Goal: Task Accomplishment & Management: Use online tool/utility

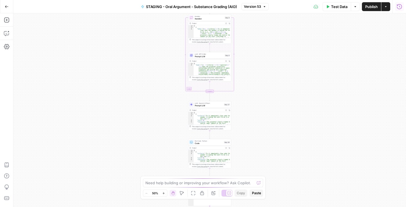
click at [396, 9] on button "Run History" at bounding box center [399, 6] width 9 height 9
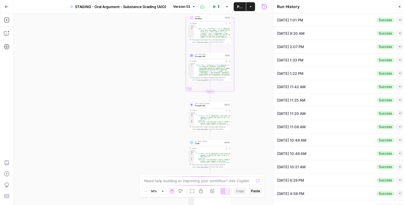
click at [398, 21] on icon "button" at bounding box center [399, 19] width 3 height 3
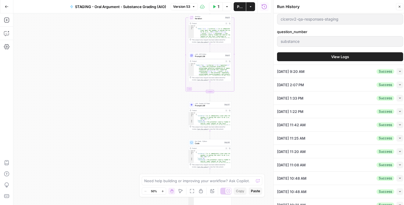
scroll to position [238, 0]
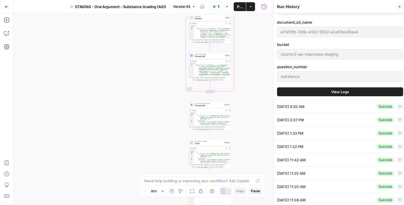
click at [313, 89] on button "View Logs" at bounding box center [340, 91] width 126 height 9
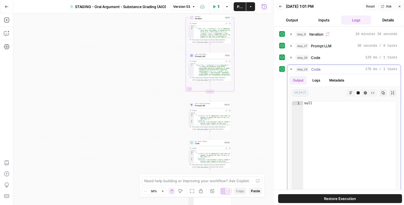
click at [290, 70] on icon "button" at bounding box center [291, 69] width 4 height 4
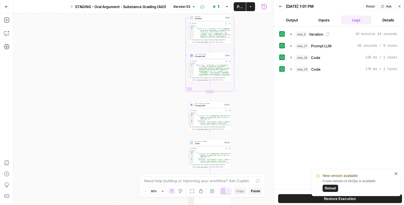
click at [150, 103] on div "Workflow Input Settings Inputs Loop Iteration Iteration Step 9 Output Expand Ou…" at bounding box center [141, 108] width 257 height 191
click at [290, 35] on icon "button" at bounding box center [291, 34] width 4 height 4
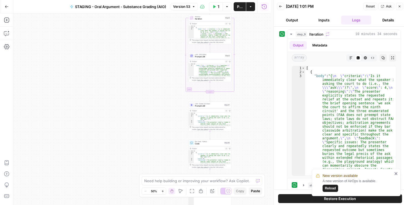
click at [205, 17] on span "Iteration" at bounding box center [209, 18] width 29 height 3
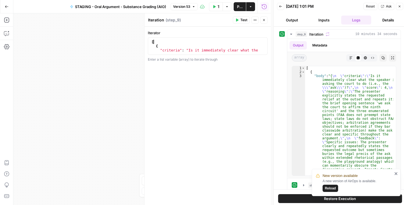
click at [188, 43] on div "[ { "criteria" : "Is it immediately clear what the speaker is asking the court …" at bounding box center [206, 52] width 112 height 25
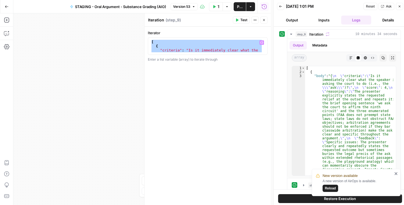
paste textarea
type textarea "*"
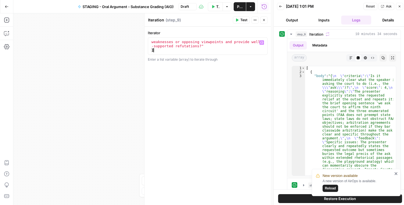
click at [240, 5] on span "Publish" at bounding box center [240, 7] width 6 height 6
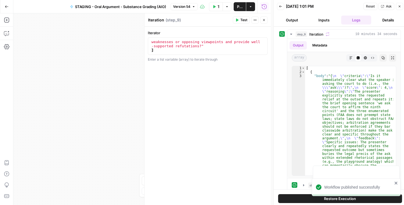
click at [250, 112] on div "Iterator * 12 13 "Does the presenter proactively acknowledge potential weakness…" at bounding box center [207, 116] width 126 height 178
click at [263, 18] on icon "button" at bounding box center [263, 19] width 3 height 3
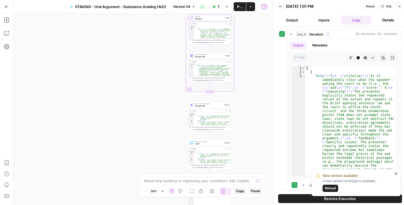
click at [237, 6] on span "Publish" at bounding box center [240, 7] width 6 height 6
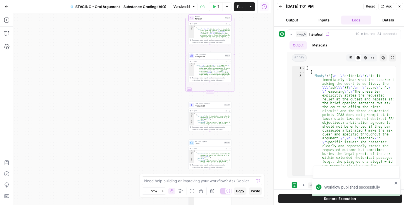
drag, startPoint x: 280, startPoint y: 7, endPoint x: 298, endPoint y: 8, distance: 17.8
click at [280, 7] on icon "button" at bounding box center [280, 6] width 3 height 3
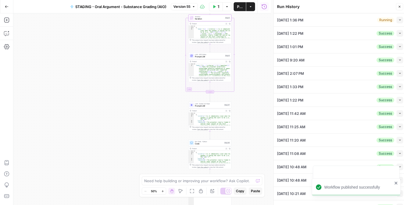
click at [398, 19] on icon "button" at bounding box center [399, 19] width 3 height 3
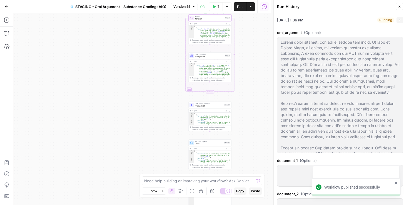
click at [185, 9] on button "Version 55" at bounding box center [184, 6] width 27 height 7
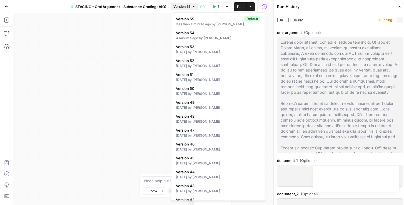
click at [186, 6] on span "Version 55" at bounding box center [181, 6] width 17 height 5
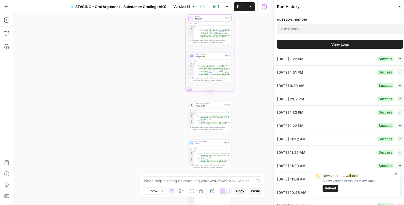
scroll to position [269, 0]
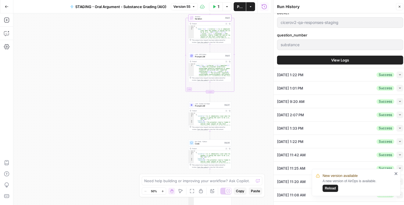
click at [314, 59] on button "View Logs" at bounding box center [340, 60] width 126 height 9
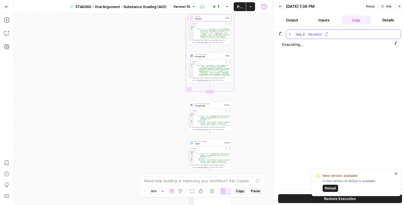
click at [289, 32] on icon "button" at bounding box center [290, 34] width 4 height 4
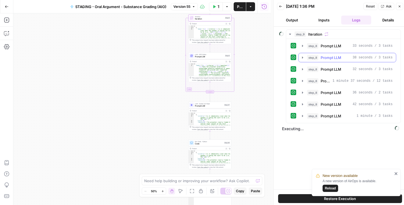
click at [302, 59] on icon "button" at bounding box center [302, 57] width 4 height 4
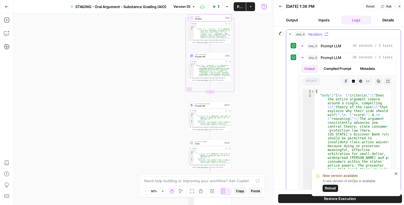
click at [289, 34] on icon "button" at bounding box center [290, 34] width 4 height 4
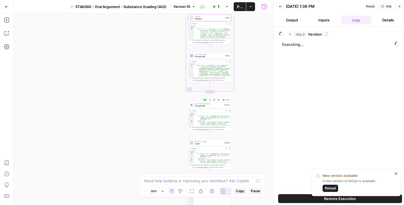
click at [202, 105] on span "Prompt LLM" at bounding box center [209, 105] width 28 height 3
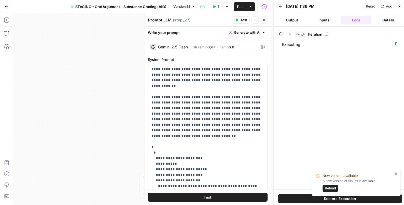
click at [320, 18] on button "Inputs" at bounding box center [324, 20] width 30 height 9
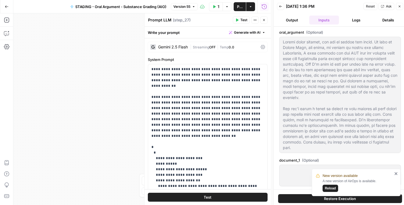
click at [353, 17] on button "Logs" at bounding box center [356, 20] width 30 height 9
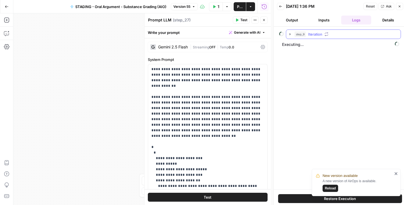
click at [289, 34] on icon "button" at bounding box center [289, 34] width 1 height 2
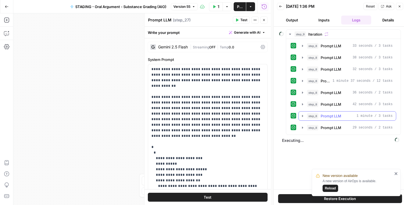
click at [301, 114] on icon "button" at bounding box center [302, 116] width 4 height 4
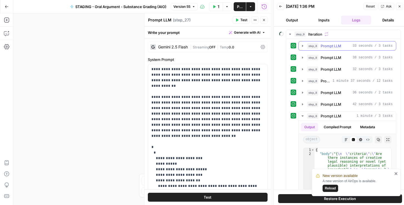
click at [302, 45] on icon "button" at bounding box center [302, 46] width 1 height 2
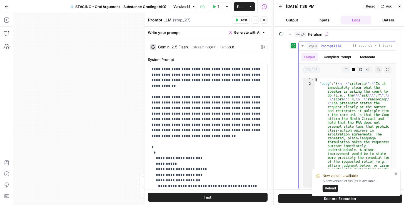
click at [332, 57] on button "Compiled Prompt" at bounding box center [337, 57] width 34 height 8
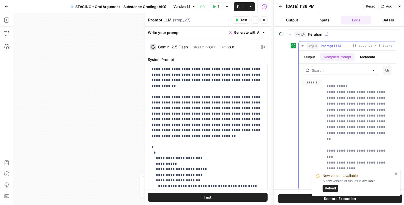
click at [359, 57] on button "Metadata" at bounding box center [367, 57] width 22 height 8
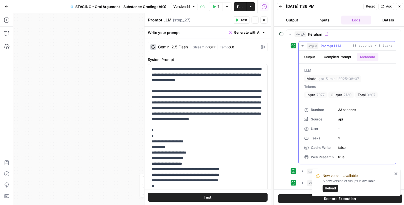
click at [341, 57] on button "Compiled Prompt" at bounding box center [337, 57] width 34 height 8
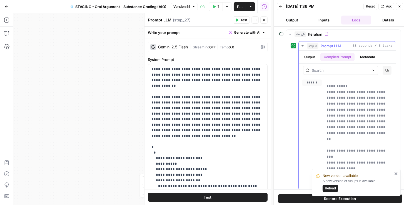
click at [320, 56] on ul "Output Compiled Prompt Metadata" at bounding box center [339, 57] width 77 height 8
click at [370, 57] on button "Metadata" at bounding box center [367, 57] width 22 height 8
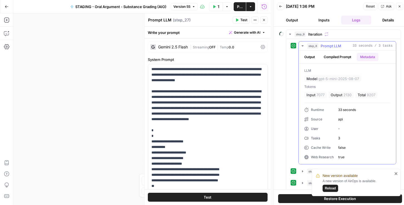
click at [348, 56] on button "Compiled Prompt" at bounding box center [337, 57] width 34 height 8
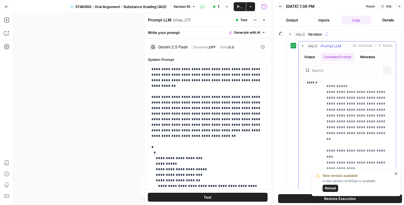
click at [372, 55] on button "Metadata" at bounding box center [367, 57] width 22 height 8
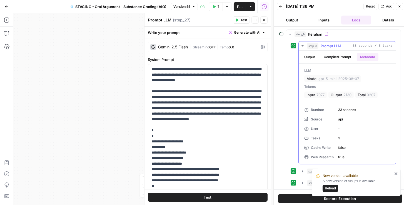
drag, startPoint x: 343, startPoint y: 55, endPoint x: 359, endPoint y: 55, distance: 15.8
click at [344, 55] on button "Compiled Prompt" at bounding box center [337, 57] width 34 height 8
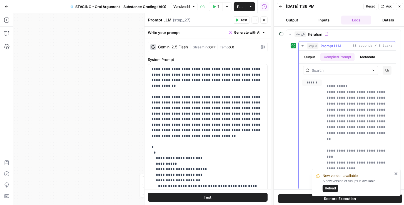
click at [364, 55] on button "Metadata" at bounding box center [367, 57] width 22 height 8
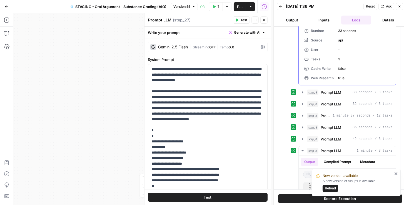
scroll to position [79, 0]
click at [303, 114] on icon "button" at bounding box center [302, 115] width 4 height 4
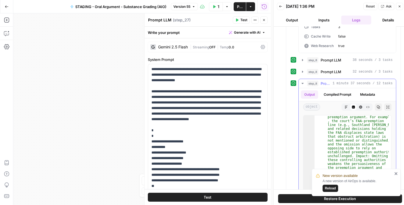
scroll to position [171, 0]
click at [301, 81] on icon "button" at bounding box center [302, 83] width 4 height 4
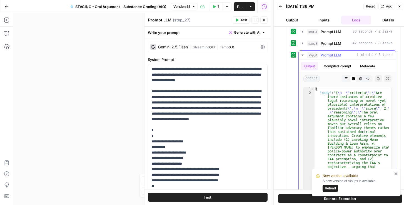
click at [302, 53] on icon "button" at bounding box center [302, 55] width 4 height 4
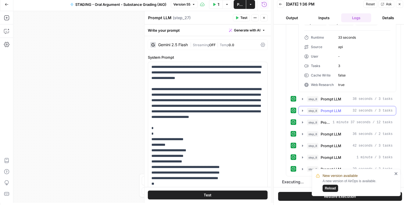
scroll to position [2, 0]
click at [396, 174] on icon "close" at bounding box center [395, 173] width 3 height 3
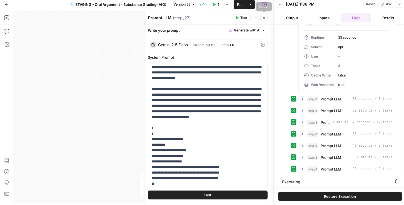
click at [263, 19] on button "Close" at bounding box center [263, 17] width 7 height 7
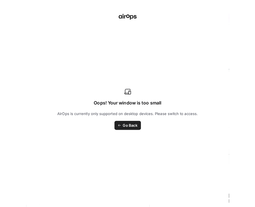
scroll to position [0, 0]
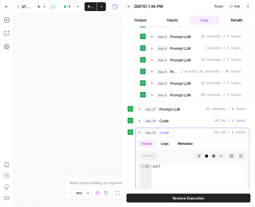
click at [139, 130] on icon "button" at bounding box center [139, 132] width 4 height 4
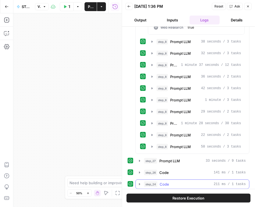
click at [141, 183] on icon "button" at bounding box center [139, 184] width 4 height 4
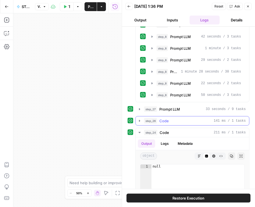
click at [139, 119] on icon "button" at bounding box center [139, 121] width 4 height 4
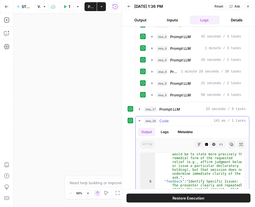
scroll to position [114, 0]
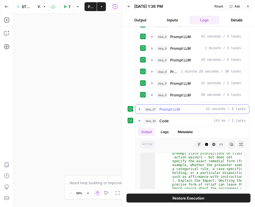
click at [138, 109] on icon "button" at bounding box center [139, 109] width 4 height 4
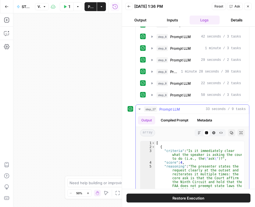
click at [138, 109] on icon "button" at bounding box center [139, 109] width 4 height 4
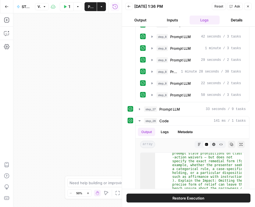
click at [129, 8] on icon "button" at bounding box center [128, 6] width 3 height 3
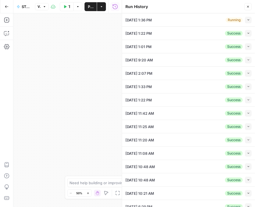
click at [250, 6] on button "Close" at bounding box center [247, 6] width 7 height 7
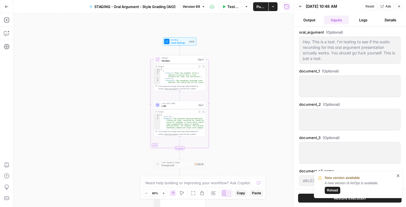
click at [301, 7] on icon "button" at bounding box center [300, 6] width 3 height 3
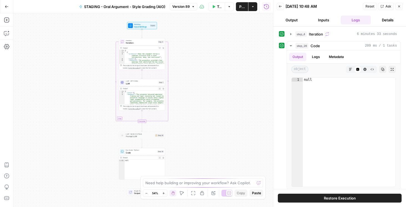
click at [280, 6] on icon "button" at bounding box center [280, 6] width 3 height 2
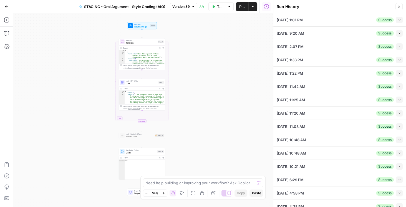
click at [399, 20] on button "Collapse" at bounding box center [399, 20] width 7 height 7
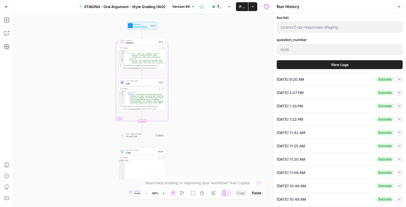
scroll to position [269, 0]
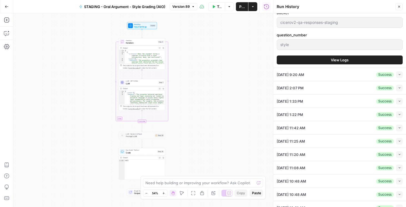
click at [334, 60] on span "View Logs" at bounding box center [340, 60] width 18 height 6
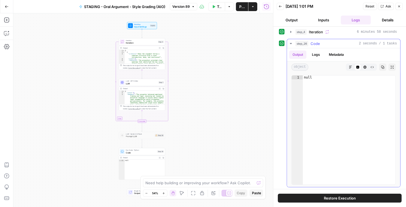
scroll to position [2, 0]
click at [290, 30] on icon "button" at bounding box center [291, 31] width 4 height 4
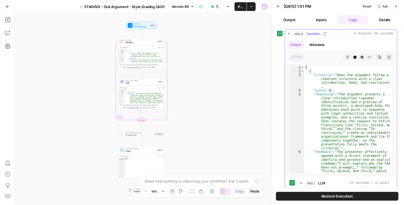
scroll to position [9, 0]
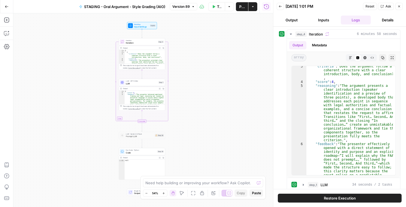
click at [398, 8] on icon "button" at bounding box center [398, 6] width 3 height 3
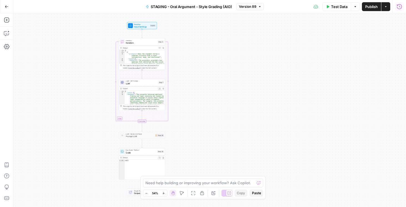
click at [399, 7] on icon "button" at bounding box center [400, 7] width 6 height 6
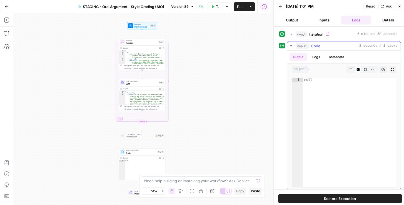
click at [292, 45] on icon "button" at bounding box center [291, 46] width 4 height 4
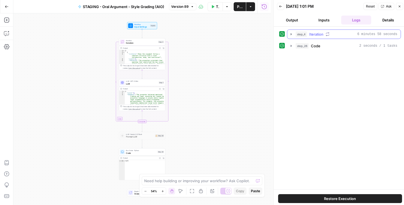
click at [290, 32] on icon "button" at bounding box center [291, 34] width 4 height 4
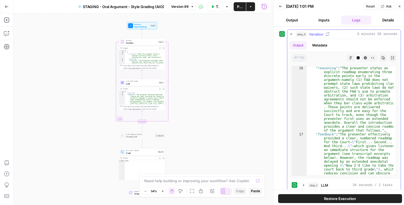
scroll to position [428, 0]
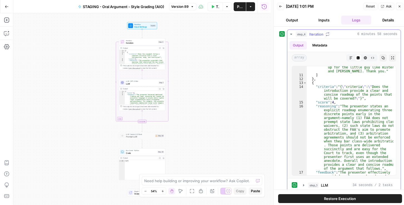
click at [349, 57] on icon "button" at bounding box center [350, 57] width 3 height 3
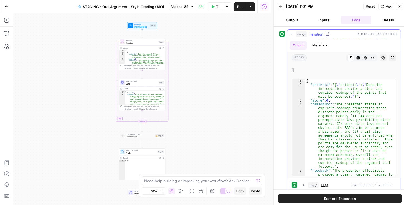
scroll to position [127, 0]
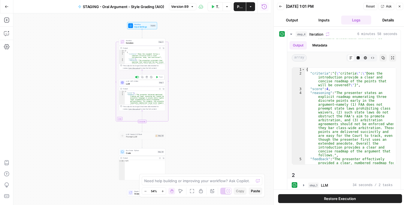
click at [136, 84] on span "LLM" at bounding box center [141, 83] width 31 height 3
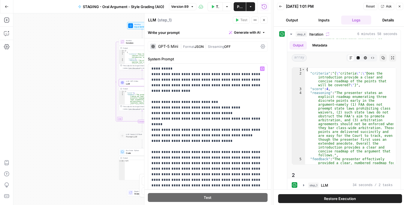
scroll to position [0, 0]
click at [262, 47] on icon at bounding box center [262, 47] width 4 height 4
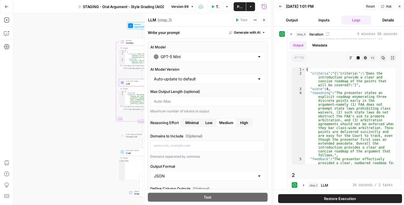
click at [139, 41] on span "Iteration" at bounding box center [141, 42] width 31 height 3
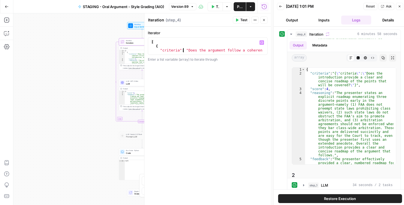
click at [183, 50] on div "[ { "criteria" : "Does the argument follow a coherent structure with a clear in…" at bounding box center [206, 54] width 112 height 29
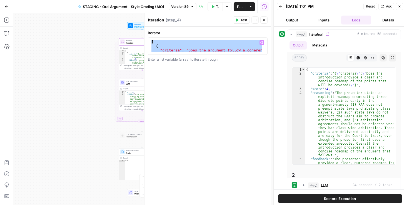
paste textarea
type textarea "*"
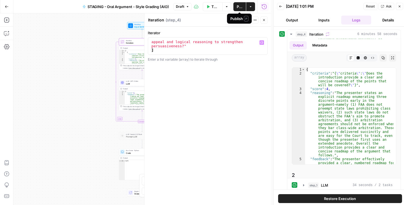
click at [243, 6] on button "Publish" at bounding box center [239, 6] width 12 height 9
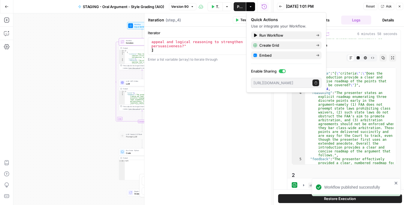
click at [218, 23] on header "Iteration Iteration ( step_4 ) Test Actions Close" at bounding box center [207, 19] width 126 height 13
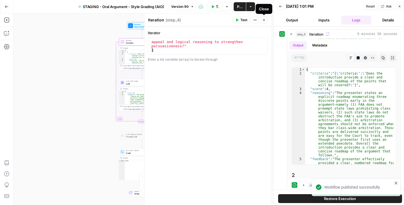
click at [261, 21] on button "Close" at bounding box center [263, 19] width 7 height 7
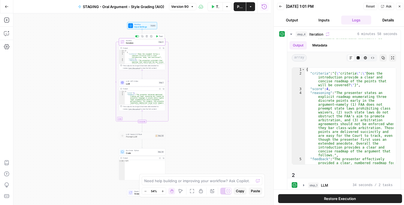
click at [141, 41] on span "Iteration" at bounding box center [141, 40] width 31 height 2
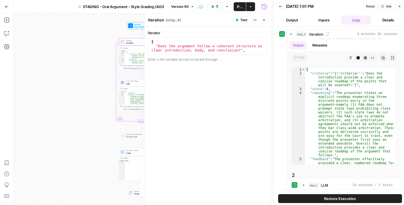
type textarea "*"
click at [196, 43] on div "[ "Does the argument follow a coherent structure with a clear introduction, bod…" at bounding box center [206, 52] width 112 height 25
type textarea "**********"
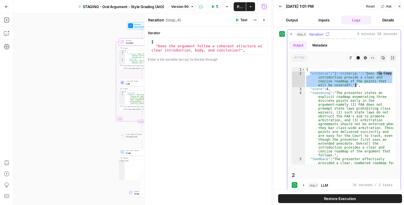
drag, startPoint x: 309, startPoint y: 72, endPoint x: 361, endPoint y: 84, distance: 52.7
click at [361, 84] on div "{ "criteria" : "{ \" criteria \" : \" Does the introduction provide a clear and…" at bounding box center [349, 176] width 88 height 218
click at [174, 120] on div "Iterator * 1 2 3 [ "Does the argument follow a coherent structure with a clear …" at bounding box center [207, 116] width 126 height 178
click at [238, 5] on span "Publish" at bounding box center [240, 7] width 6 height 6
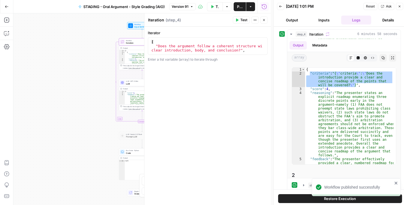
click at [282, 6] on span "Back" at bounding box center [282, 6] width 0 height 0
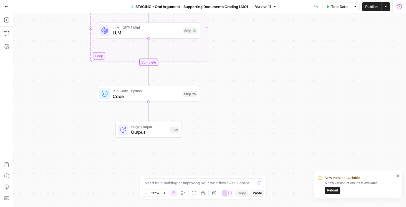
click at [400, 9] on icon "button" at bounding box center [400, 7] width 6 height 6
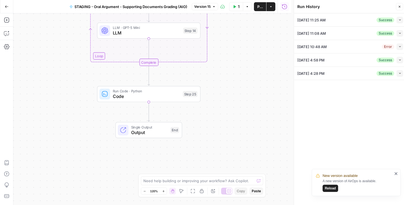
click at [399, 21] on icon "button" at bounding box center [399, 19] width 3 height 3
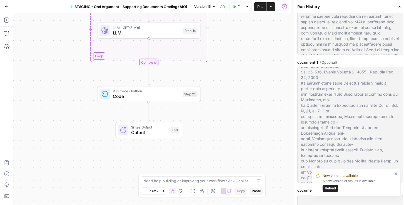
scroll to position [127, 0]
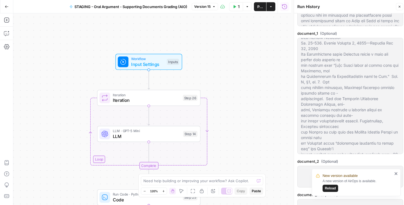
click at [143, 66] on span "Input Settings" at bounding box center [147, 64] width 33 height 7
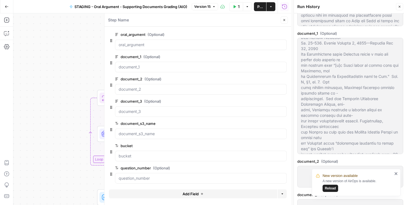
click at [79, 80] on div "Workflow Input Settings Inputs Loop Iteration Iteration Step 26 LLM · GPT-5 Min…" at bounding box center [152, 108] width 278 height 191
click at [100, 99] on div at bounding box center [104, 97] width 11 height 11
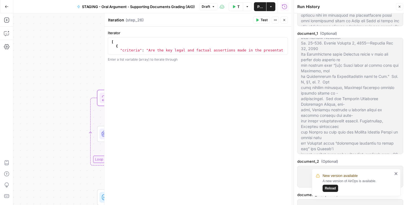
click at [165, 51] on div "[ { "criteria" : "Are the key legal and factual assertions made in the presenta…" at bounding box center [196, 52] width 173 height 25
type textarea "**"
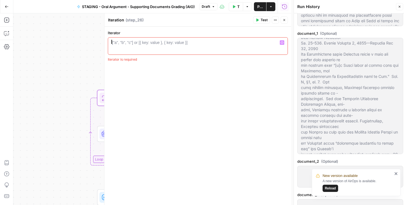
paste textarea "*"
type textarea "*"
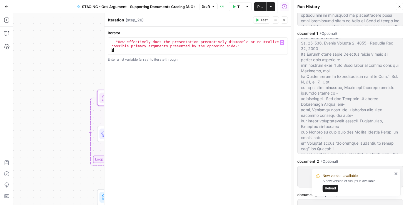
click at [260, 7] on span "Publish" at bounding box center [260, 7] width 6 height 6
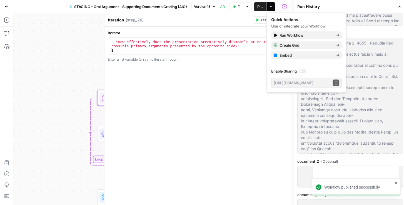
click at [202, 72] on div "Iterator * 4 5 "How effectively does the presentation preemptively dismantle or…" at bounding box center [197, 116] width 187 height 178
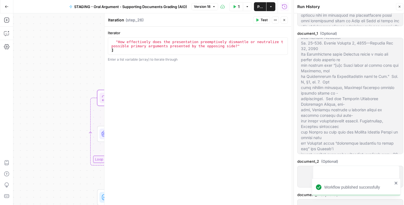
click at [284, 21] on icon "button" at bounding box center [284, 20] width 2 height 2
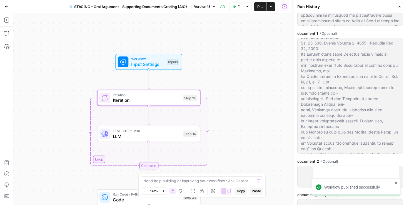
click at [399, 7] on icon "button" at bounding box center [398, 6] width 3 height 3
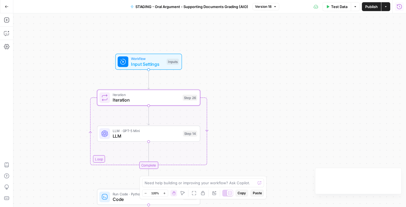
click at [402, 6] on icon "button" at bounding box center [400, 7] width 6 height 6
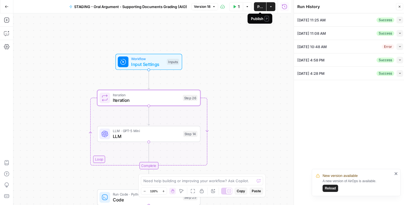
click at [260, 7] on span "Publish" at bounding box center [260, 7] width 6 height 6
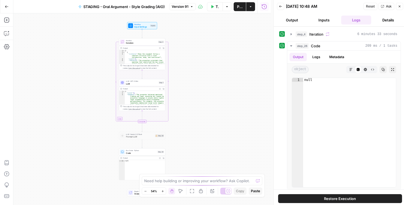
click at [190, 7] on icon "button" at bounding box center [191, 6] width 3 height 3
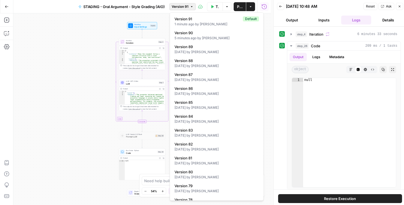
click at [283, 8] on button "Back" at bounding box center [280, 6] width 7 height 7
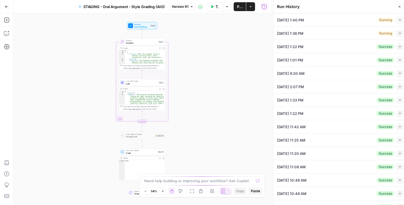
click at [398, 32] on icon "button" at bounding box center [399, 33] width 3 height 3
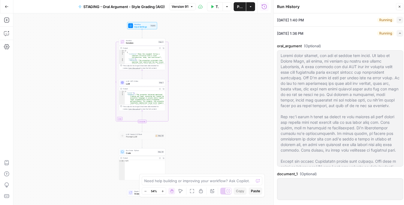
click at [398, 19] on icon "button" at bounding box center [399, 19] width 3 height 3
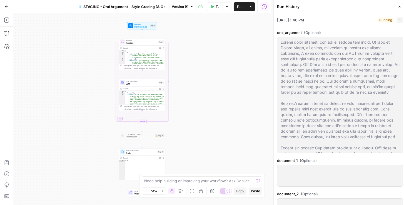
click at [398, 20] on icon "button" at bounding box center [399, 19] width 3 height 3
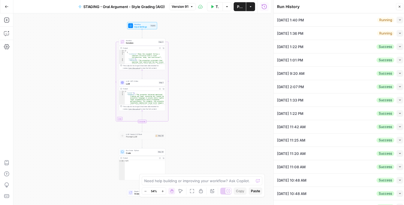
click at [399, 33] on button "Collapse" at bounding box center [399, 33] width 7 height 7
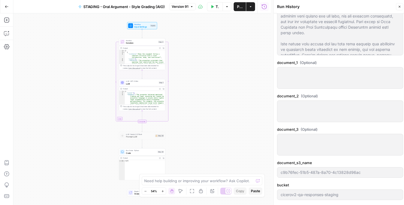
scroll to position [222, 0]
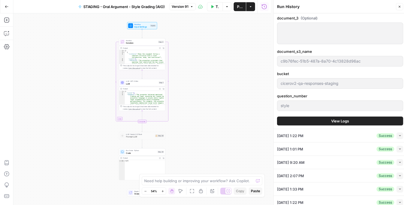
click at [332, 124] on button "View Logs" at bounding box center [340, 120] width 126 height 9
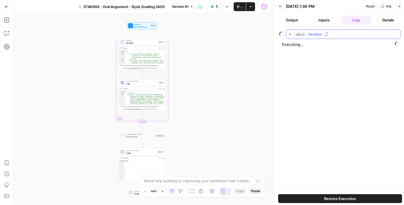
click at [289, 34] on icon "button" at bounding box center [289, 34] width 1 height 2
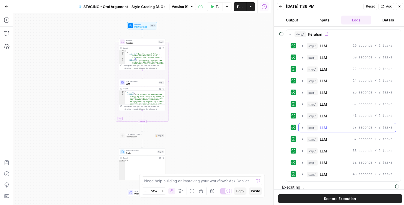
click at [298, 125] on button "step_1 LLM 37 seconds / 2 tasks" at bounding box center [346, 127] width 97 height 9
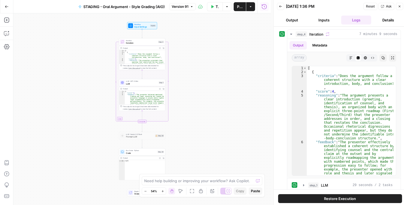
drag, startPoint x: 206, startPoint y: 136, endPoint x: 208, endPoint y: 132, distance: 4.6
click at [206, 136] on div "Workflow Input Settings Inputs Loop Iteration Iteration Step 4 Output Expand Ou…" at bounding box center [141, 108] width 257 height 191
click at [289, 34] on icon "button" at bounding box center [291, 34] width 4 height 4
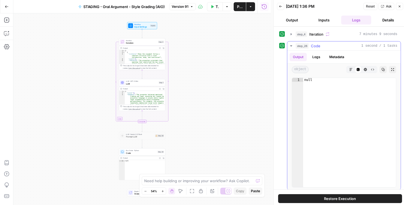
click at [292, 46] on icon "button" at bounding box center [291, 46] width 4 height 4
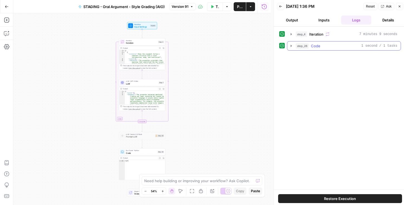
click at [289, 46] on icon "button" at bounding box center [291, 46] width 4 height 4
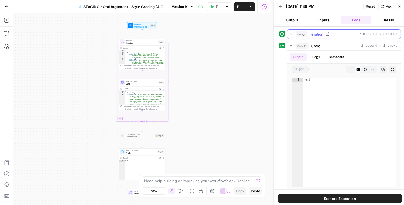
click at [289, 34] on icon "button" at bounding box center [291, 34] width 4 height 4
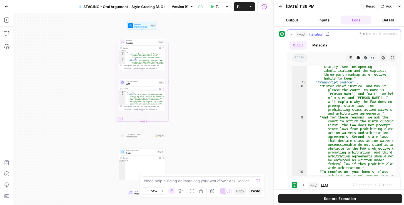
scroll to position [219, 0]
click at [278, 4] on button "Back" at bounding box center [280, 6] width 7 height 7
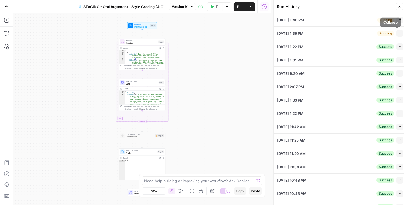
click at [396, 33] on button "Collapse" at bounding box center [399, 33] width 7 height 7
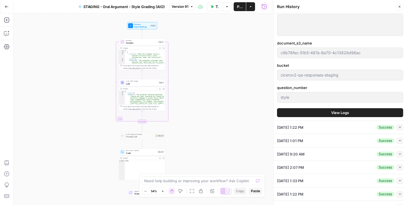
scroll to position [254, 0]
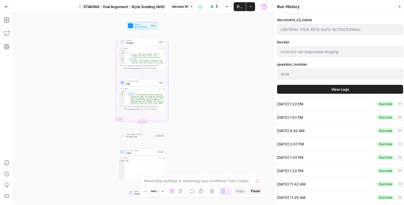
click at [344, 89] on span "View Logs" at bounding box center [340, 89] width 18 height 6
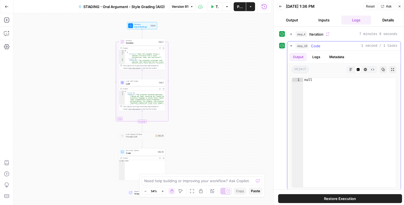
click at [290, 45] on icon "button" at bounding box center [291, 45] width 2 height 1
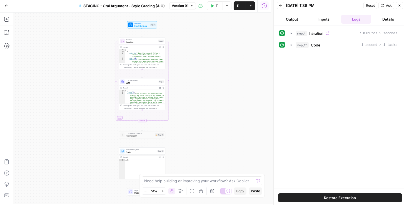
scroll to position [2, 0]
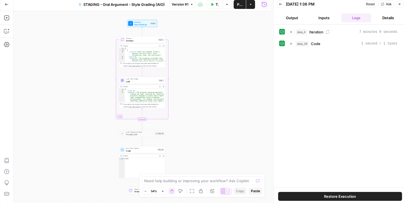
click at [321, 18] on button "Inputs" at bounding box center [324, 17] width 30 height 9
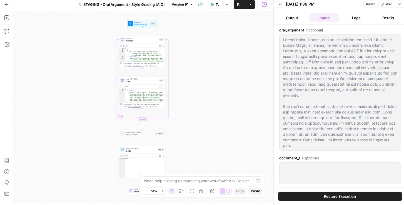
click at [345, 17] on button "Logs" at bounding box center [356, 17] width 30 height 9
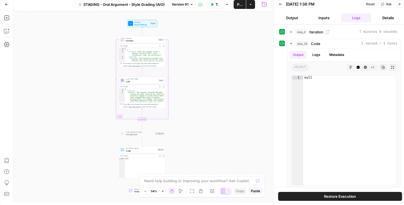
click at [298, 17] on button "Output" at bounding box center [292, 17] width 30 height 9
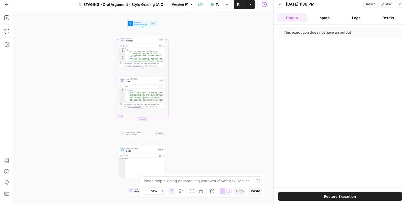
click at [335, 18] on button "Inputs" at bounding box center [324, 17] width 30 height 9
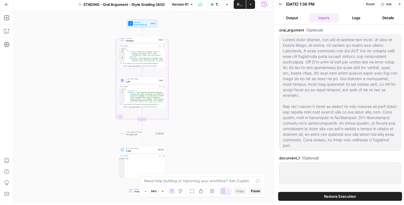
click at [351, 17] on button "Logs" at bounding box center [356, 17] width 30 height 9
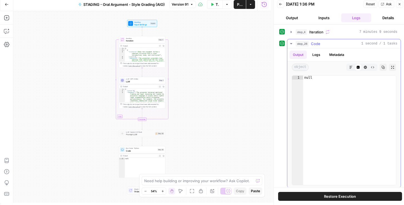
click at [314, 51] on button "Logs" at bounding box center [316, 55] width 15 height 8
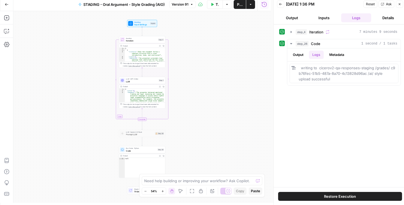
click at [281, 3] on icon "button" at bounding box center [280, 3] width 3 height 3
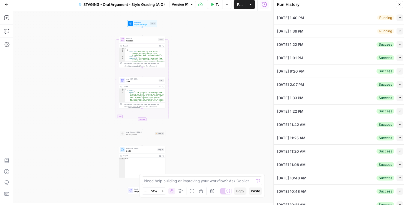
click at [297, 30] on span "10/08/25 at 1:36 PM" at bounding box center [290, 31] width 26 height 6
click at [398, 31] on icon "button" at bounding box center [399, 30] width 3 height 3
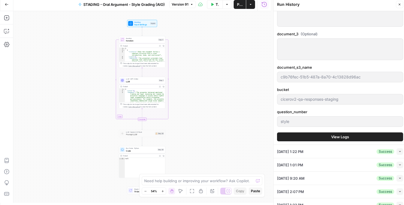
scroll to position [206, 0]
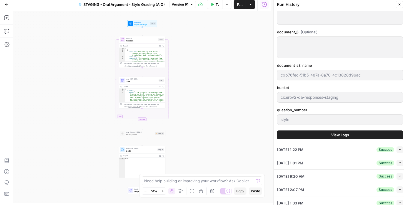
click at [335, 130] on button "View Logs" at bounding box center [340, 134] width 126 height 9
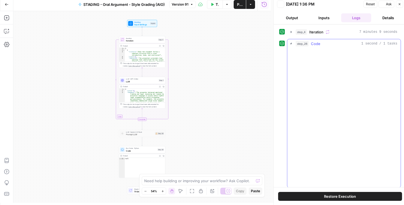
scroll to position [0, 0]
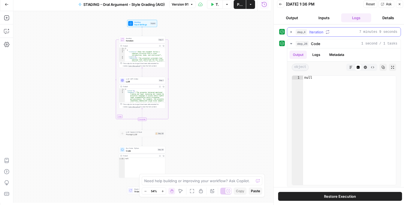
click at [292, 32] on icon "button" at bounding box center [291, 32] width 4 height 4
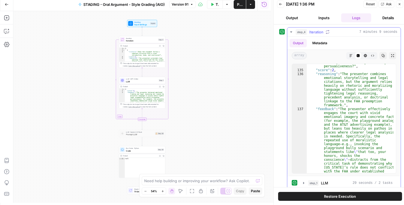
scroll to position [4662, 0]
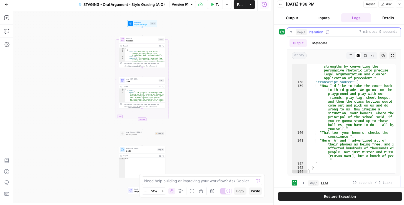
drag, startPoint x: 347, startPoint y: 54, endPoint x: 303, endPoint y: 40, distance: 46.4
click at [349, 54] on icon "button" at bounding box center [350, 55] width 3 height 3
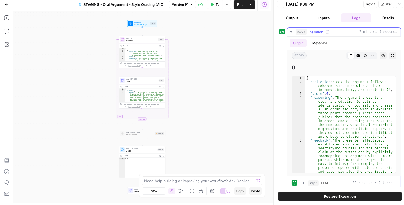
click at [292, 30] on icon "button" at bounding box center [291, 32] width 4 height 4
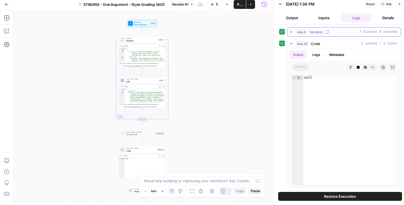
click at [290, 30] on icon "button" at bounding box center [291, 32] width 4 height 4
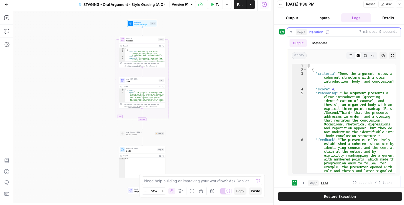
click at [290, 32] on icon "button" at bounding box center [291, 32] width 4 height 4
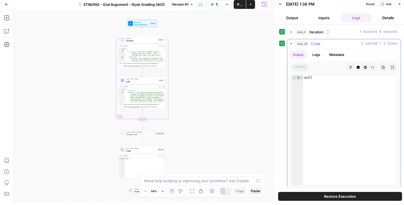
click at [291, 43] on icon "button" at bounding box center [291, 43] width 4 height 4
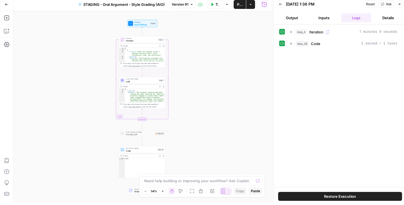
click at [382, 18] on button "Details" at bounding box center [388, 17] width 30 height 9
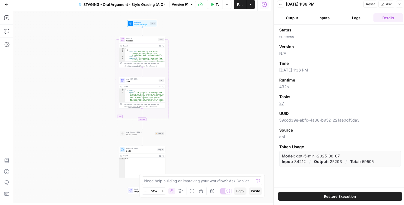
click at [361, 17] on button "Logs" at bounding box center [356, 17] width 30 height 9
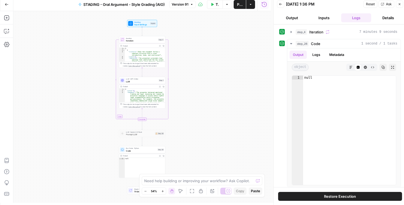
drag, startPoint x: 331, startPoint y: 18, endPoint x: 310, endPoint y: 18, distance: 21.1
click at [329, 19] on button "Inputs" at bounding box center [324, 17] width 30 height 9
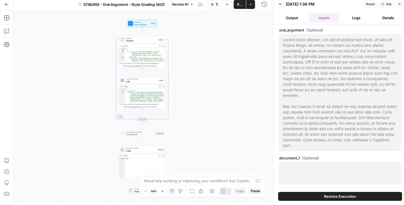
click at [295, 19] on button "Output" at bounding box center [292, 17] width 30 height 9
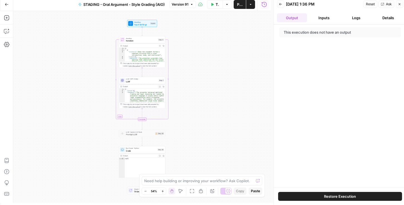
click at [313, 16] on button "Inputs" at bounding box center [324, 17] width 30 height 9
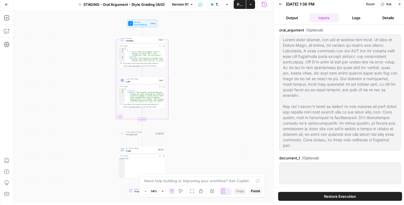
drag, startPoint x: 351, startPoint y: 15, endPoint x: 326, endPoint y: 13, distance: 24.8
click at [351, 15] on button "Logs" at bounding box center [356, 17] width 30 height 9
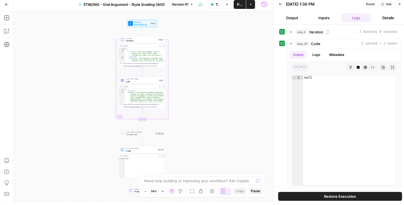
click at [281, 6] on button "Back" at bounding box center [280, 4] width 7 height 7
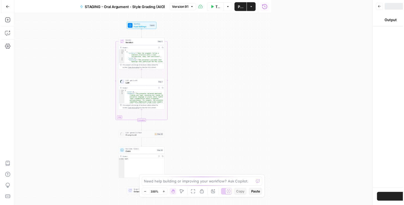
scroll to position [2, 0]
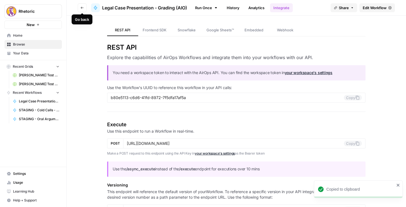
click at [78, 9] on button "Go back" at bounding box center [82, 7] width 9 height 9
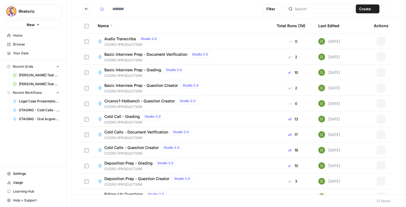
type input "**********"
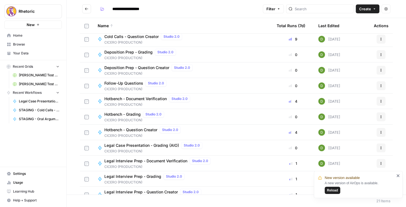
scroll to position [165, 0]
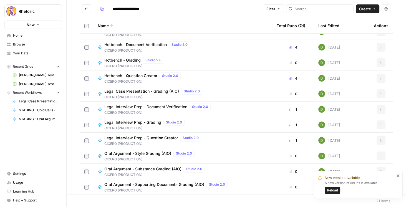
click at [131, 91] on span "Legal Case Presentation - Grading (AIO)" at bounding box center [141, 92] width 75 height 6
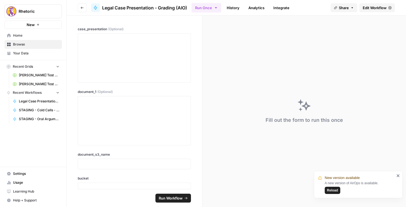
click at [367, 7] on span "Edit Workflow" at bounding box center [375, 8] width 24 height 6
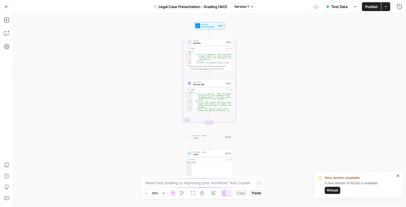
click at [197, 42] on span "Iteration" at bounding box center [209, 43] width 32 height 3
click at [302, 45] on div "[ { "criteria" : "Does the presenter present research in a clear structure with…" at bounding box center [342, 54] width 112 height 29
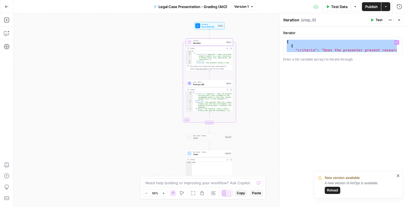
paste textarea
type textarea "*"
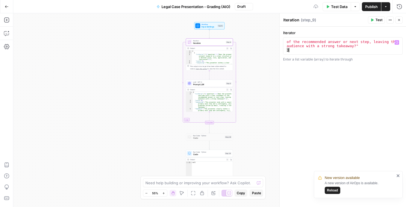
click at [368, 6] on span "Publish" at bounding box center [371, 7] width 12 height 6
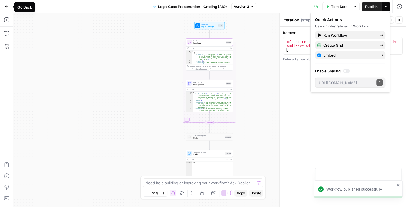
click at [3, 6] on button "Go Back" at bounding box center [7, 7] width 10 height 10
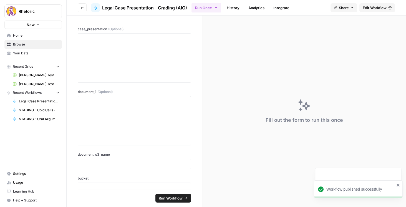
click at [83, 9] on icon "button" at bounding box center [81, 7] width 3 height 3
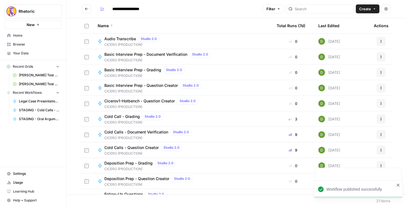
click at [86, 8] on icon "Go back" at bounding box center [87, 9] width 4 height 4
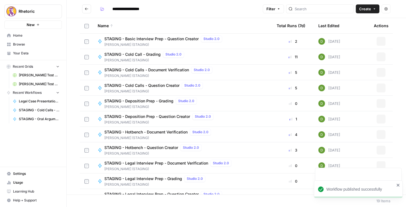
type input "**********"
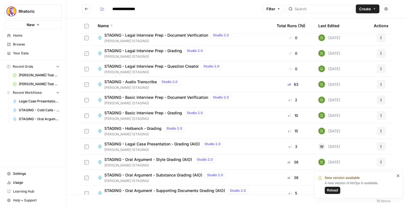
scroll to position [134, 0]
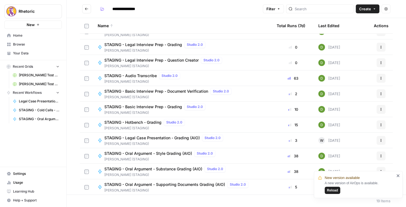
click at [159, 138] on span "STAGING - Legal Case Presentation - Grading (AIO)" at bounding box center [151, 138] width 95 height 6
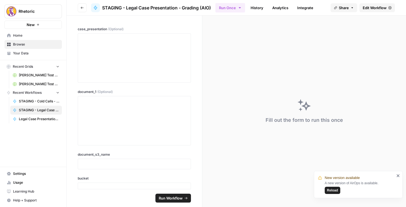
click at [382, 9] on span "Edit Workflow" at bounding box center [375, 8] width 24 height 6
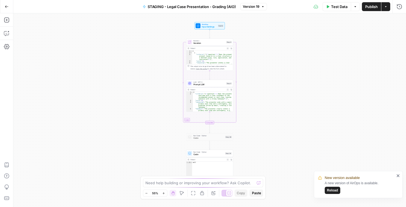
click at [205, 44] on span "Iteration" at bounding box center [209, 43] width 32 height 3
click at [303, 47] on div "[ { "criteria" : "Does the presenter present research in a clear structure with…" at bounding box center [342, 54] width 112 height 29
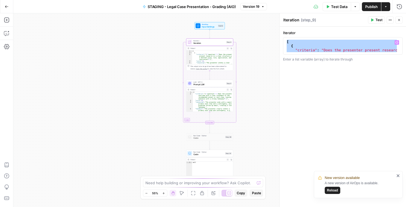
paste textarea
type textarea "*"
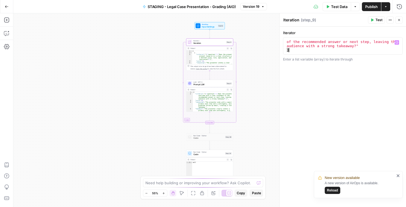
click at [368, 8] on span "Publish" at bounding box center [371, 7] width 12 height 6
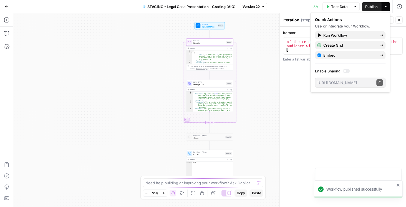
click at [336, 112] on div "Iterator * 16 17 "Does the presenter conclude with a clear statement of the rec…" at bounding box center [343, 117] width 126 height 180
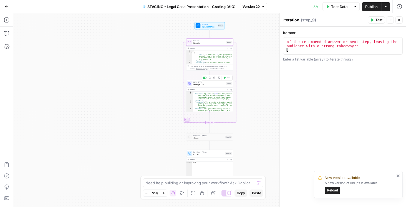
click at [200, 84] on span "Prompt LLM" at bounding box center [209, 84] width 32 height 3
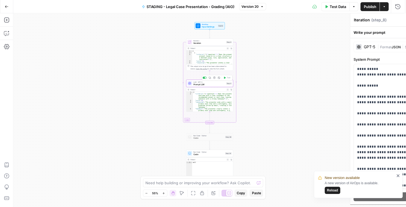
type textarea "Prompt LLM"
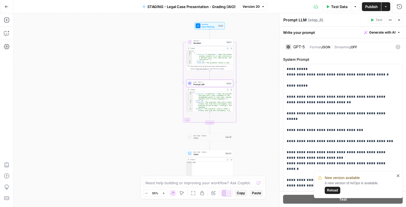
click at [400, 177] on div "New version available A new version of AirOps is available. Reload" at bounding box center [358, 184] width 89 height 27
click at [399, 177] on icon "close" at bounding box center [398, 175] width 3 height 3
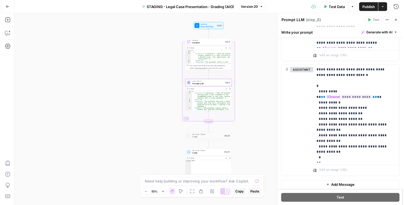
scroll to position [305, 0]
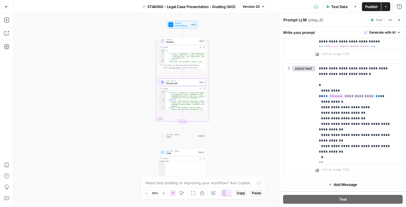
drag, startPoint x: 252, startPoint y: 99, endPoint x: 225, endPoint y: 98, distance: 27.2
click at [225, 98] on div "Workflow Input Settings Inputs Loop Iteration Iteration Step 9 Output Expand Ou…" at bounding box center [209, 110] width 393 height 194
click at [398, 19] on icon "button" at bounding box center [398, 19] width 3 height 3
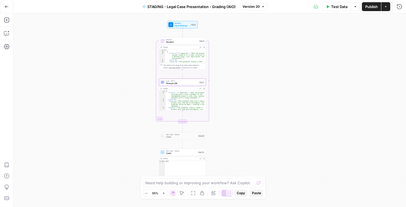
click at [396, 7] on button "Run History" at bounding box center [399, 6] width 9 height 9
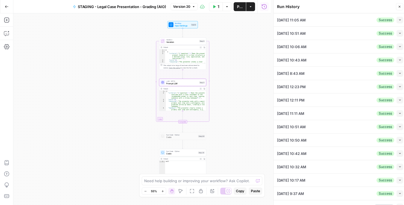
click at [398, 20] on icon "button" at bounding box center [399, 19] width 3 height 3
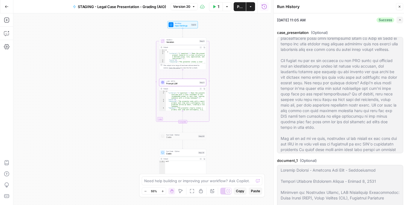
scroll to position [111, 0]
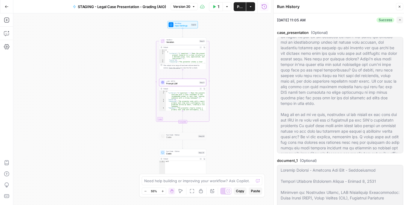
click at [215, 91] on div "Workflow Input Settings Inputs Loop Iteration Iteration Step 9 Output Expand Ou…" at bounding box center [141, 108] width 257 height 191
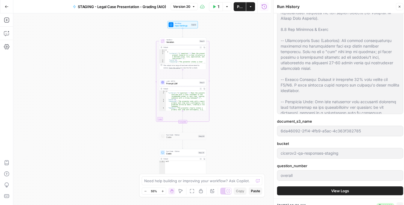
scroll to position [190, 0]
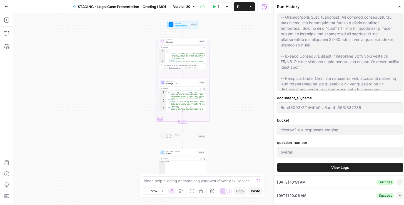
click at [324, 166] on button "View Logs" at bounding box center [340, 167] width 126 height 9
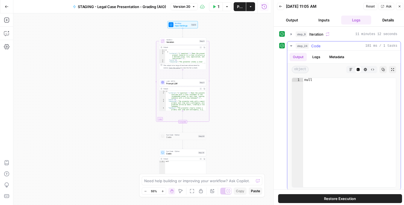
click at [313, 60] on button "Logs" at bounding box center [316, 57] width 15 height 8
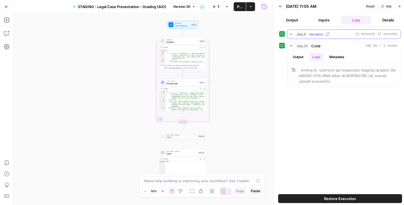
click at [293, 33] on button "step_9 Iteration 11 minutes 12 seconds" at bounding box center [343, 34] width 113 height 9
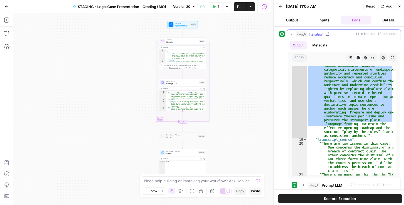
scroll to position [400, 0]
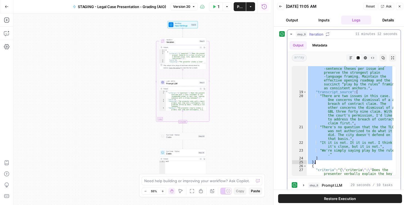
drag, startPoint x: 314, startPoint y: 79, endPoint x: 355, endPoint y: 160, distance: 90.9
click at [355, 160] on div ""feedback" : "The presenter begins with a clear roadmap that aids comprehension…" at bounding box center [349, 114] width 87 height 226
type textarea "* ****"
